Goal: Information Seeking & Learning: Compare options

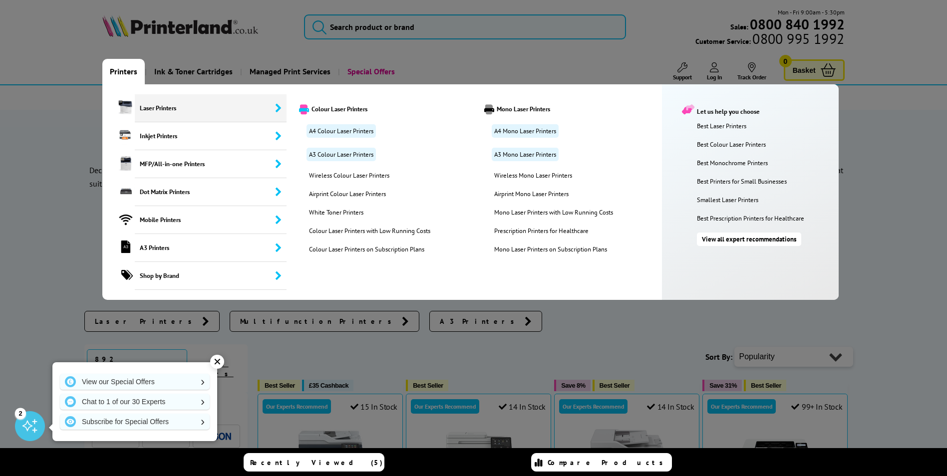
click at [149, 108] on span "Laser Printers" at bounding box center [211, 108] width 152 height 28
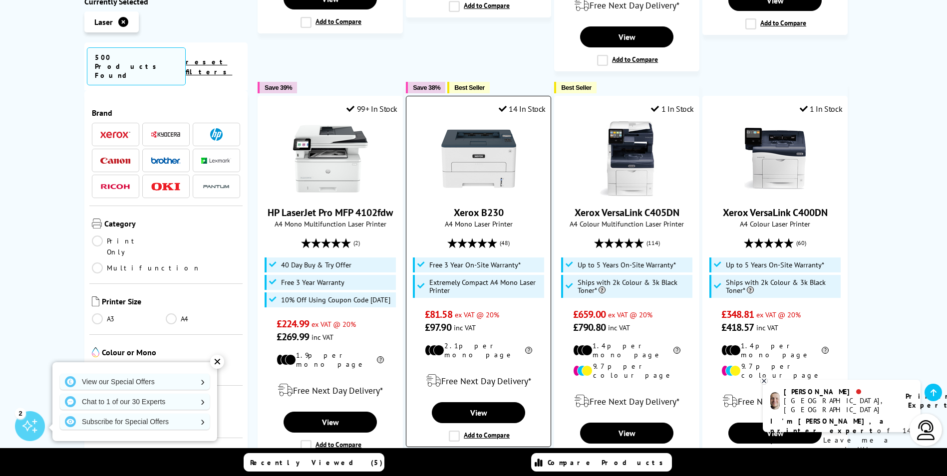
scroll to position [1198, 0]
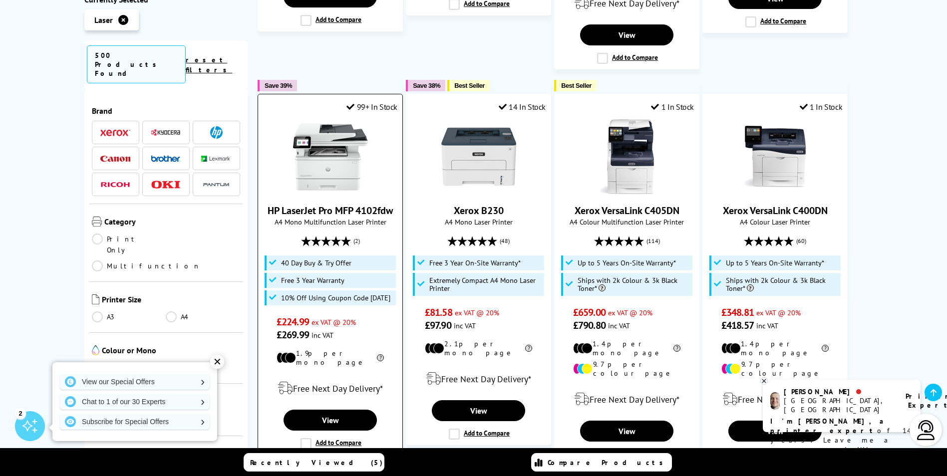
click at [350, 204] on link "HP LaserJet Pro MFP 4102fdw" at bounding box center [330, 210] width 125 height 13
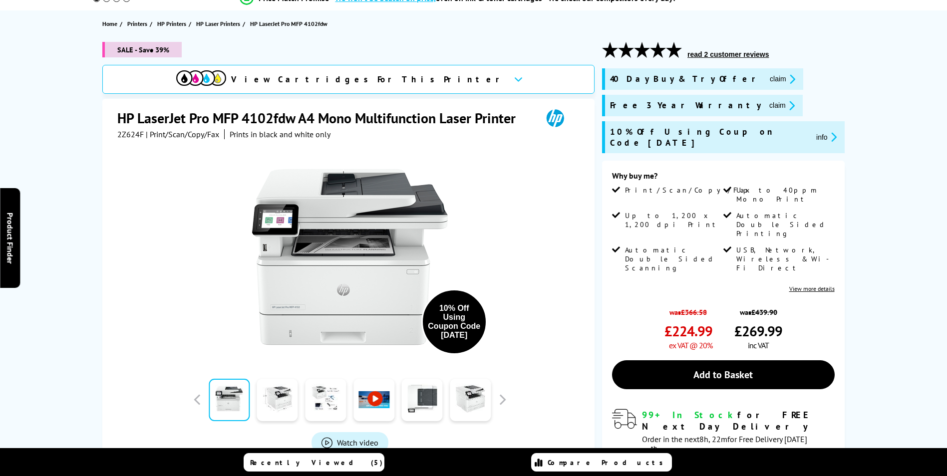
scroll to position [100, 0]
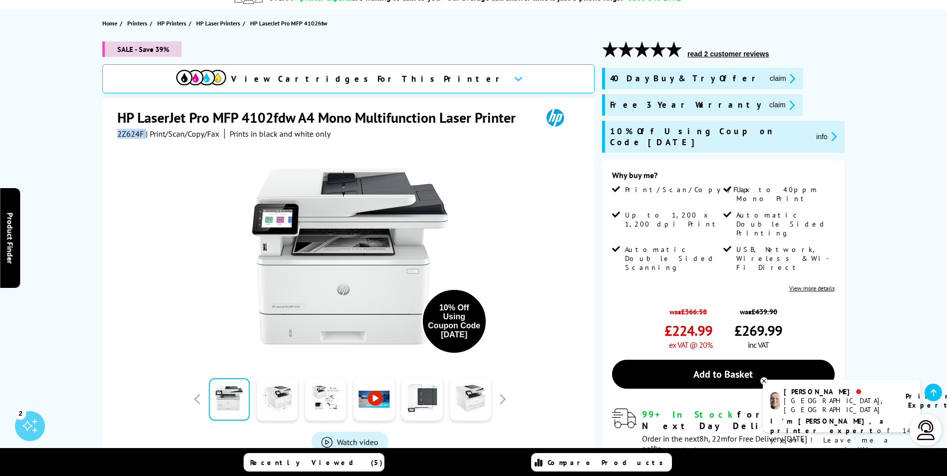
drag, startPoint x: 145, startPoint y: 135, endPoint x: 118, endPoint y: 137, distance: 27.5
click at [118, 137] on div "2Z624F | Print/Scan/Copy/Fax Prints in black and white only" at bounding box center [223, 134] width 213 height 10
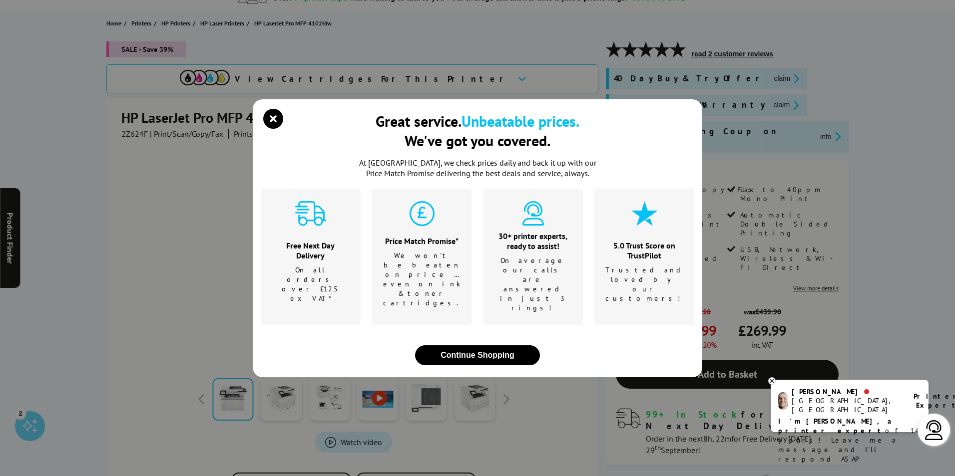
drag, startPoint x: 118, startPoint y: 137, endPoint x: 151, endPoint y: 120, distance: 36.4
click at [143, 121] on div "Great service. Unbeatable prices. We've got you covered. At Printerland, we che…" at bounding box center [477, 238] width 955 height 476
click at [278, 129] on icon "close modal" at bounding box center [273, 119] width 20 height 20
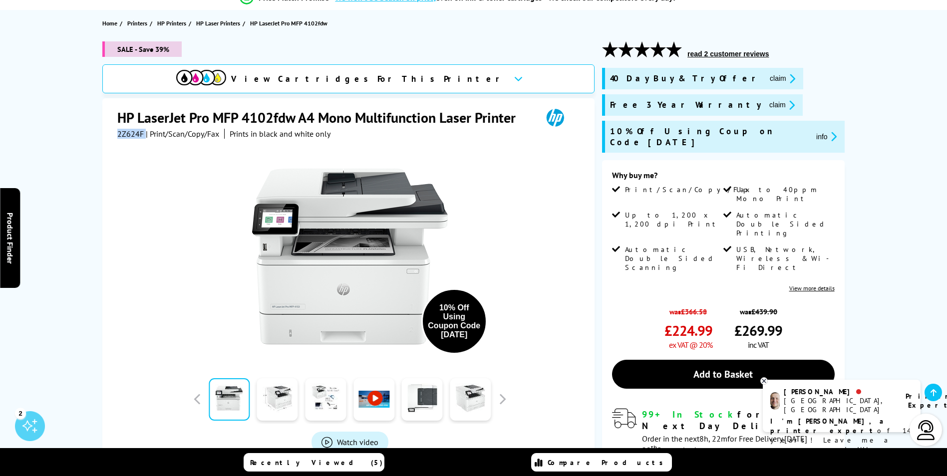
drag, startPoint x: 141, startPoint y: 133, endPoint x: 113, endPoint y: 135, distance: 28.5
click at [113, 135] on div "HP LaserJet Pro MFP 4102fdw A4 Mono Multifunction Laser Printer 2Z624F | Print/…" at bounding box center [348, 313] width 492 height 430
drag, startPoint x: 113, startPoint y: 135, endPoint x: 124, endPoint y: 134, distance: 11.0
copy div "2Z624F"
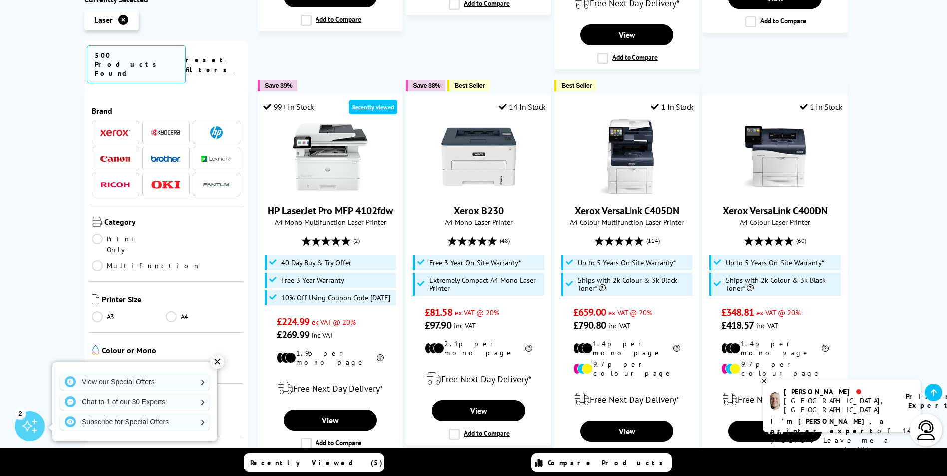
click at [97, 362] on link "Colour" at bounding box center [129, 367] width 74 height 11
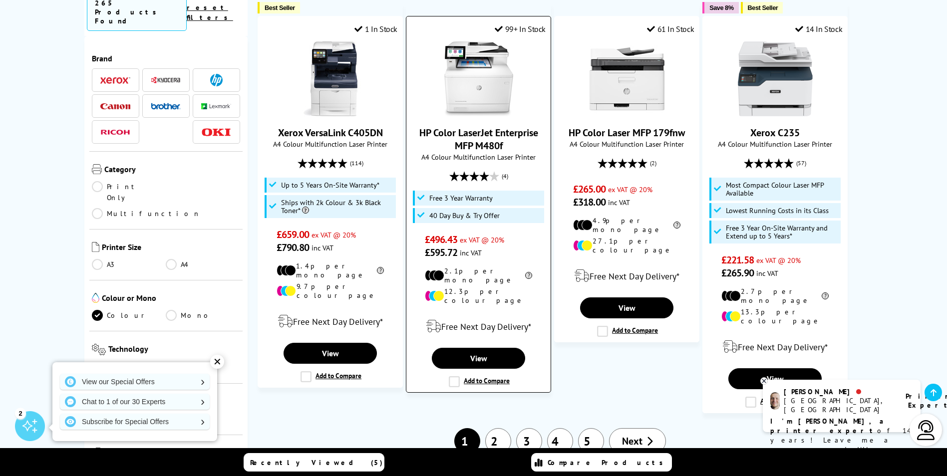
scroll to position [1298, 0]
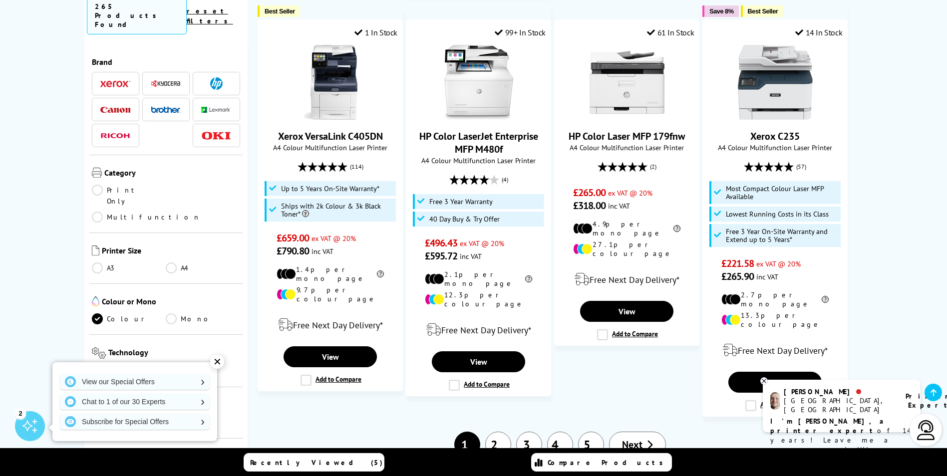
click at [634, 432] on link "Next" at bounding box center [637, 445] width 57 height 26
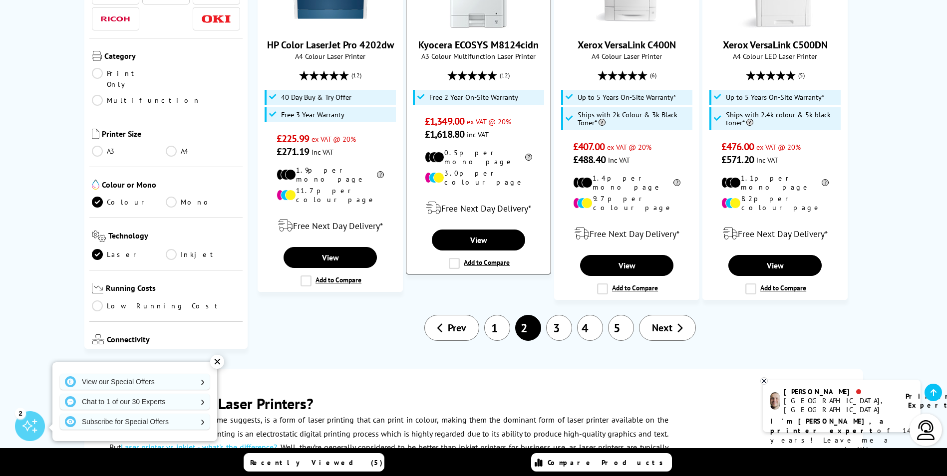
scroll to position [1348, 0]
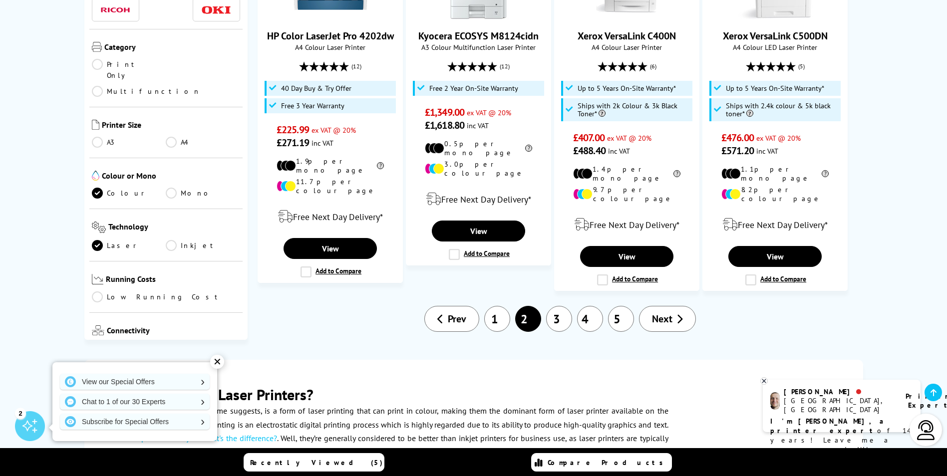
click at [667, 313] on span "Next" at bounding box center [662, 319] width 20 height 13
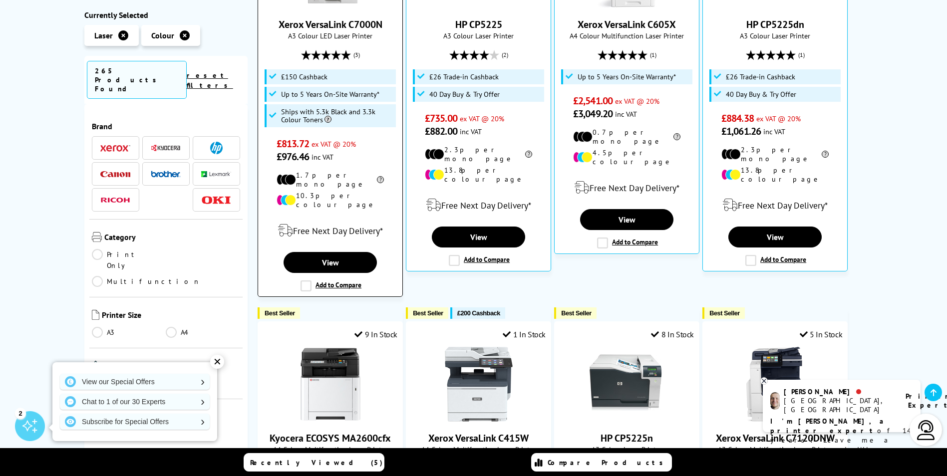
scroll to position [749, 0]
